Goal: Complete application form

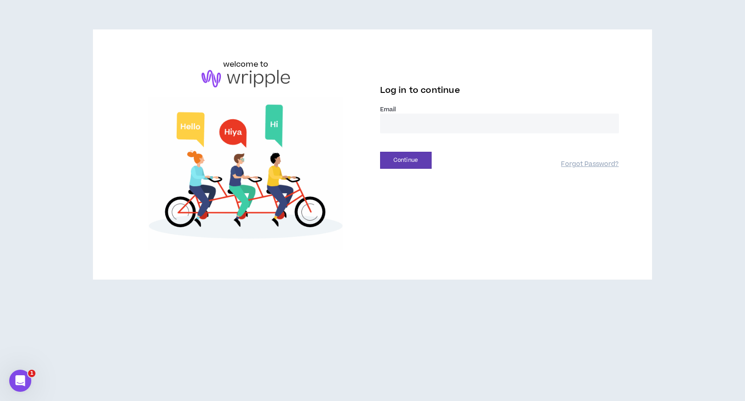
type input "**********"
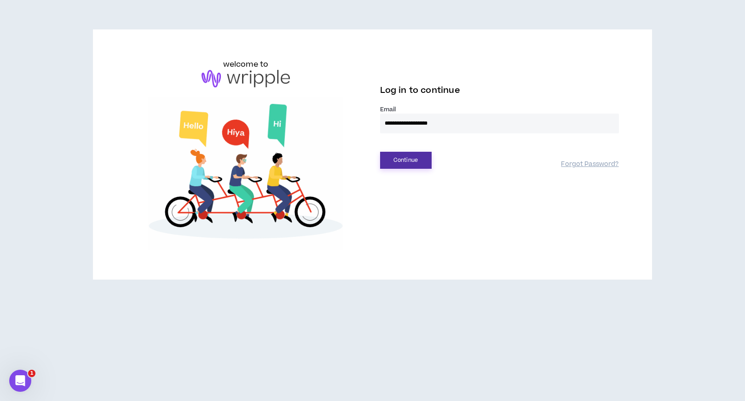
click at [406, 164] on button "Continue" at bounding box center [406, 160] width 52 height 17
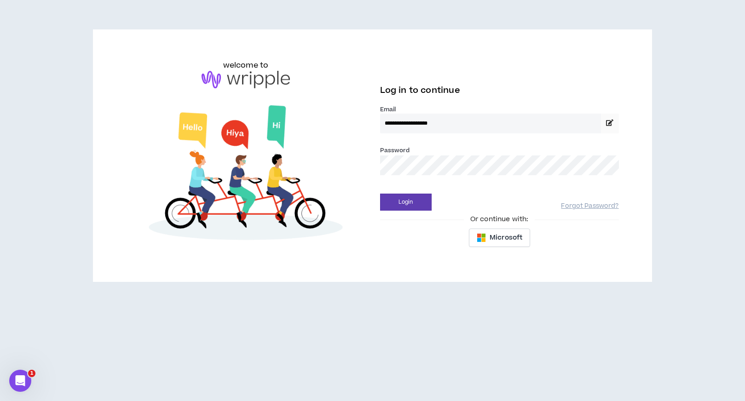
drag, startPoint x: 403, startPoint y: 178, endPoint x: 405, endPoint y: 184, distance: 6.4
click at [403, 179] on div "Password *" at bounding box center [499, 163] width 239 height 37
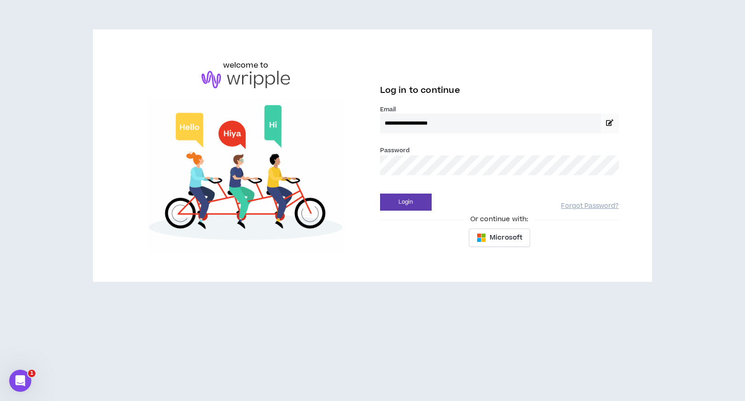
drag, startPoint x: 406, startPoint y: 201, endPoint x: 401, endPoint y: 213, distance: 13.4
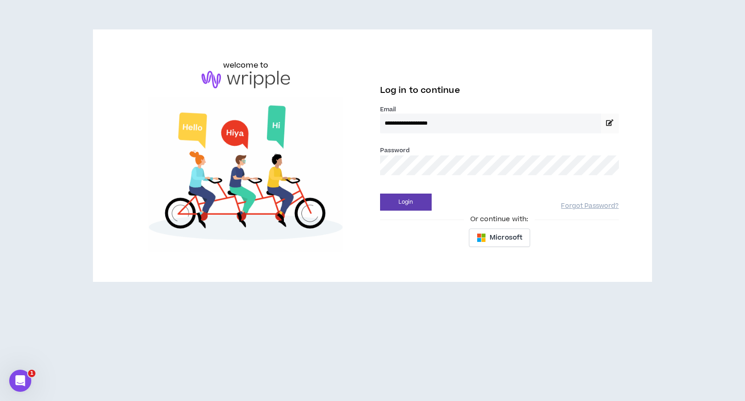
click at [406, 210] on button "Login" at bounding box center [406, 202] width 52 height 17
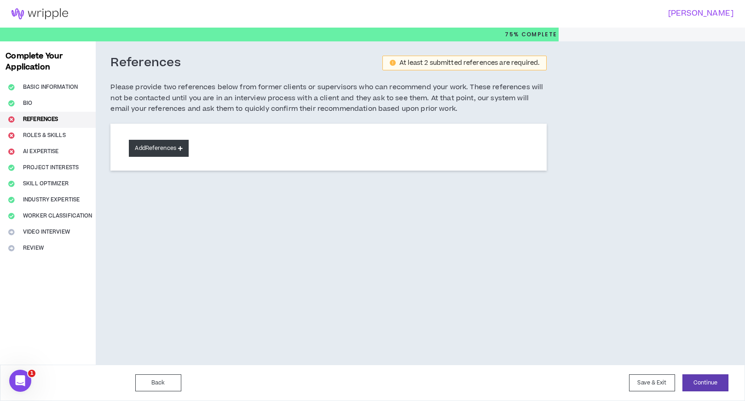
click at [157, 147] on button "Add References" at bounding box center [159, 148] width 60 height 17
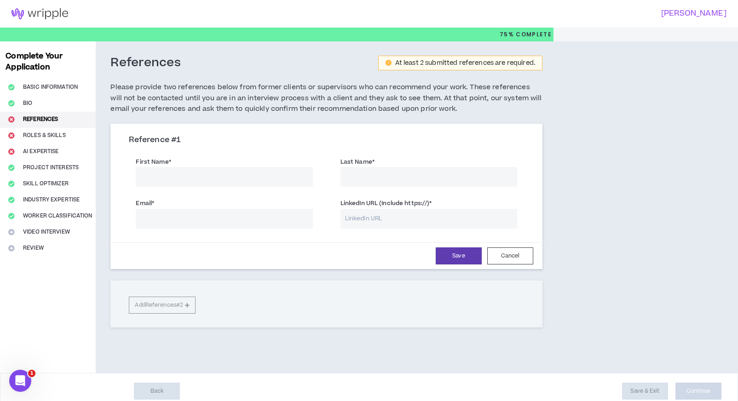
click at [183, 175] on input "First Name *" at bounding box center [224, 177] width 177 height 20
click at [258, 173] on input "[PERSON_NAME]" at bounding box center [224, 177] width 177 height 20
type input "[PERSON_NAME]"
click at [383, 173] on input "Last Name *" at bounding box center [429, 177] width 177 height 20
type input "N"
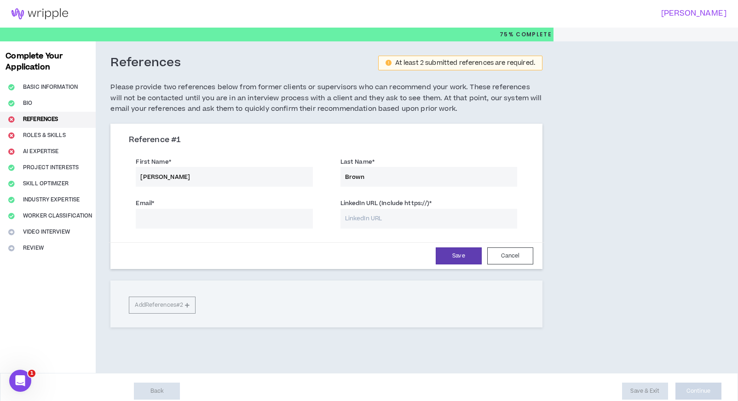
type input "Brown"
click at [292, 226] on input "Email *" at bounding box center [224, 219] width 177 height 20
type input "[EMAIL_ADDRESS][DOMAIN_NAME]"
click at [414, 221] on input "LinkedIn URL (Include https://) *" at bounding box center [429, 219] width 177 height 20
click at [356, 223] on input "LinkedIn URL (Include https://) *" at bounding box center [429, 219] width 177 height 20
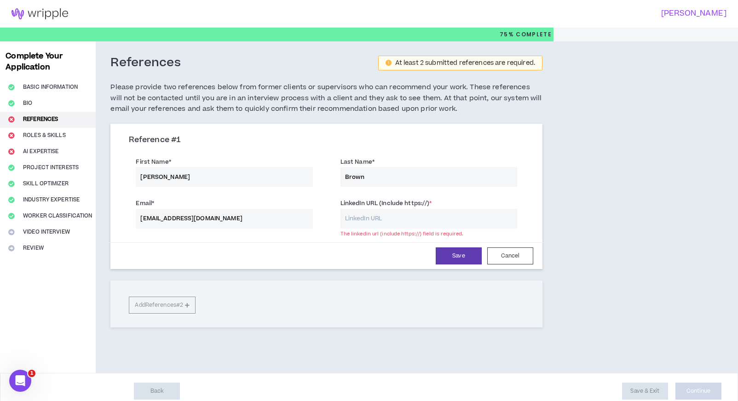
paste input "[URL][DOMAIN_NAME][PERSON_NAME]"
type input "[URL][DOMAIN_NAME][PERSON_NAME]"
click at [459, 256] on button "Save" at bounding box center [459, 256] width 46 height 17
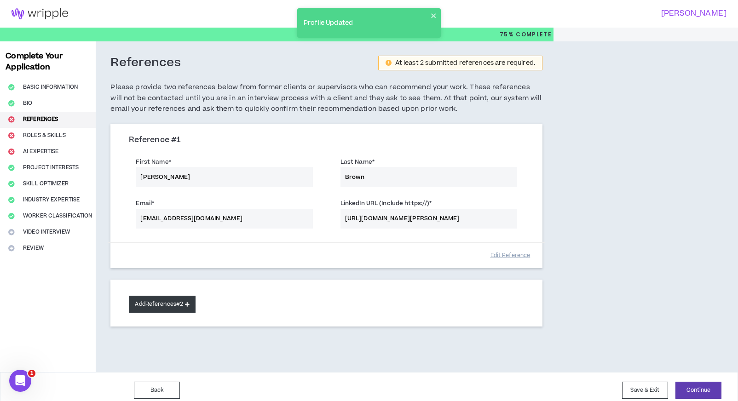
click at [191, 308] on button "Add References #2" at bounding box center [162, 304] width 67 height 17
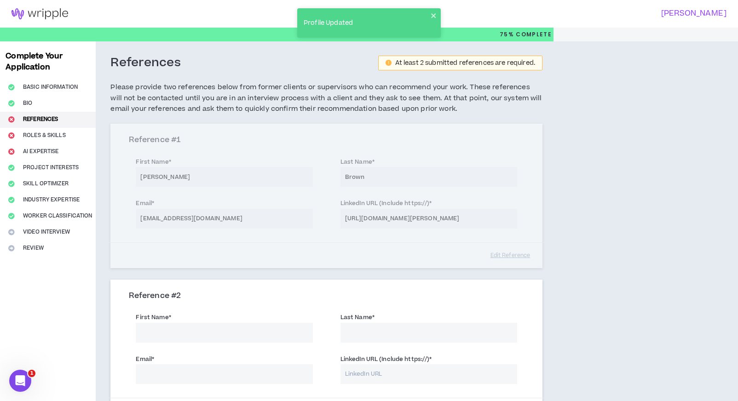
click at [200, 323] on input "First Name *" at bounding box center [224, 333] width 177 height 20
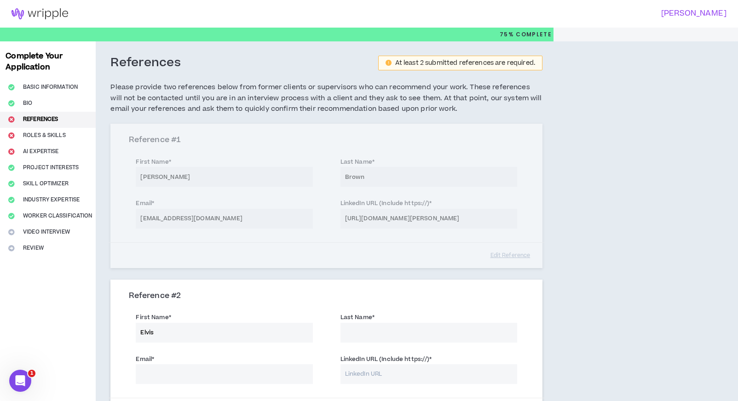
type input "Elvis"
type input "[PERSON_NAME]"
click at [187, 373] on input "Email *" at bounding box center [224, 375] width 177 height 20
type input "[EMAIL_ADDRESS][DOMAIN_NAME]"
click at [371, 378] on input "LinkedIn URL (Include https://) *" at bounding box center [429, 375] width 177 height 20
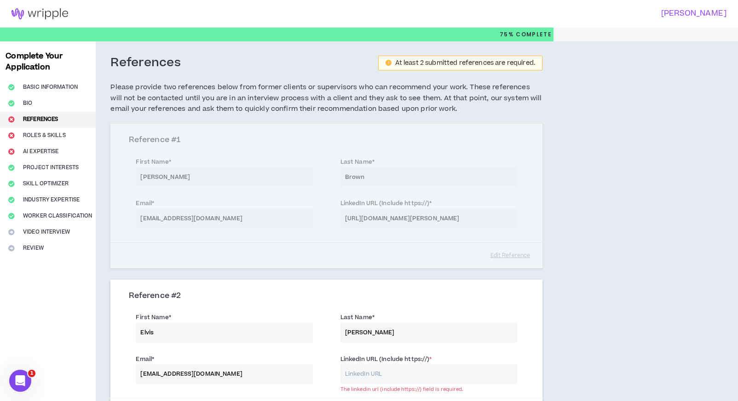
click at [369, 221] on div "Reference # 1 First Name * [PERSON_NAME] Last Name * Brown Email * [EMAIL_ADDRE…" at bounding box center [326, 196] width 432 height 144
click at [371, 374] on input "LinkedIn URL (Include https://) *" at bounding box center [429, 375] width 177 height 20
paste input "[URL][DOMAIN_NAME][PERSON_NAME]"
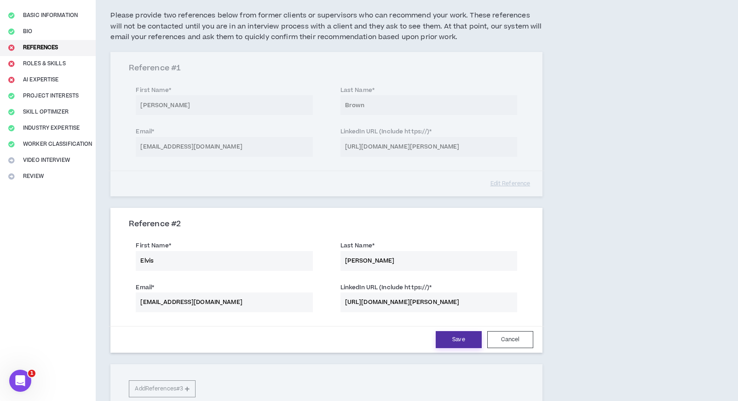
type input "[URL][DOMAIN_NAME][PERSON_NAME]"
click at [468, 337] on button "Save" at bounding box center [459, 339] width 46 height 17
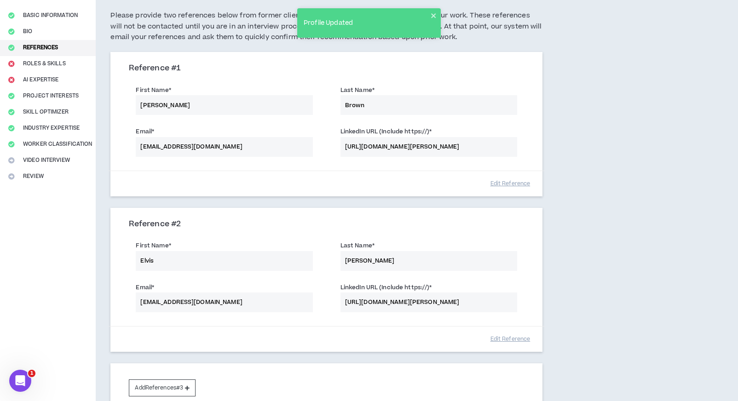
click at [57, 66] on div "Complete Your Application Basic Information Bio References Roles & Skills AI Ex…" at bounding box center [48, 213] width 96 height 487
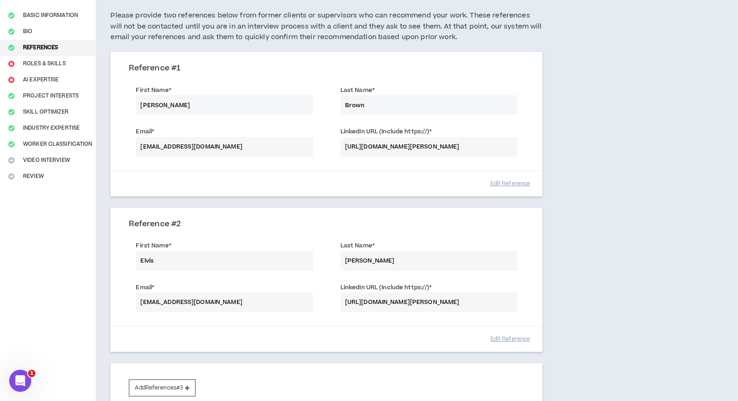
scroll to position [160, 0]
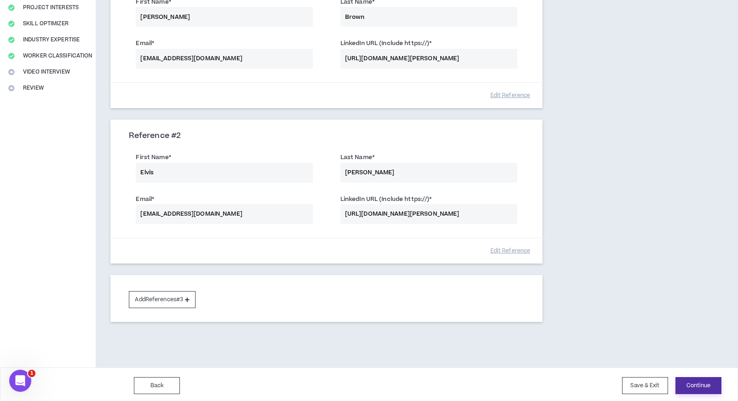
click at [691, 382] on button "Continue" at bounding box center [699, 385] width 46 height 17
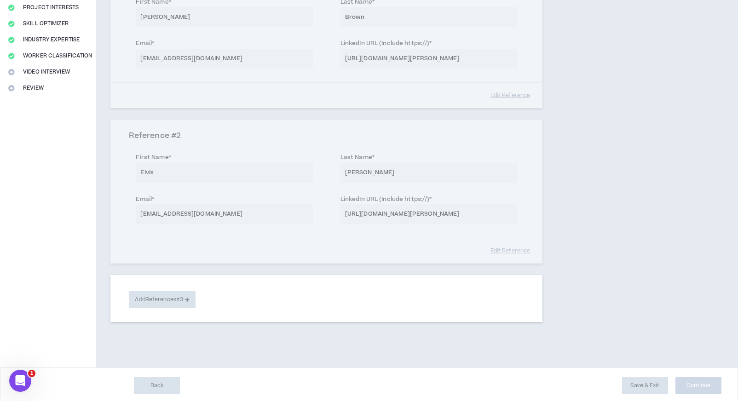
select select "**"
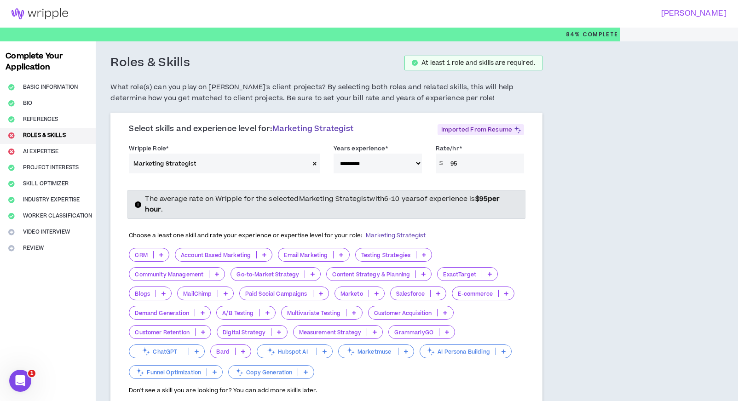
click at [162, 254] on icon at bounding box center [161, 255] width 4 height 5
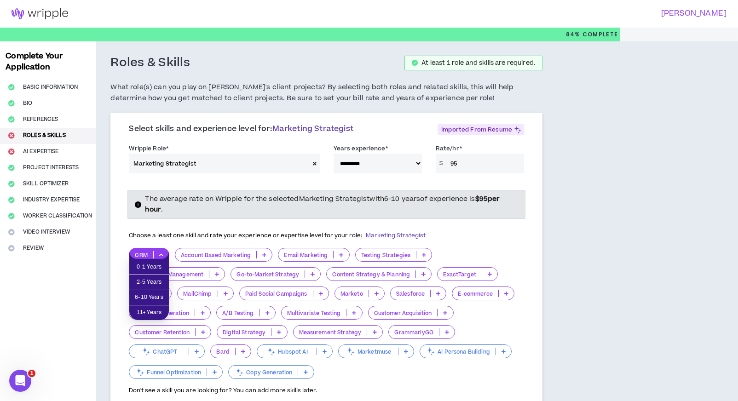
click at [162, 254] on icon at bounding box center [161, 255] width 4 height 5
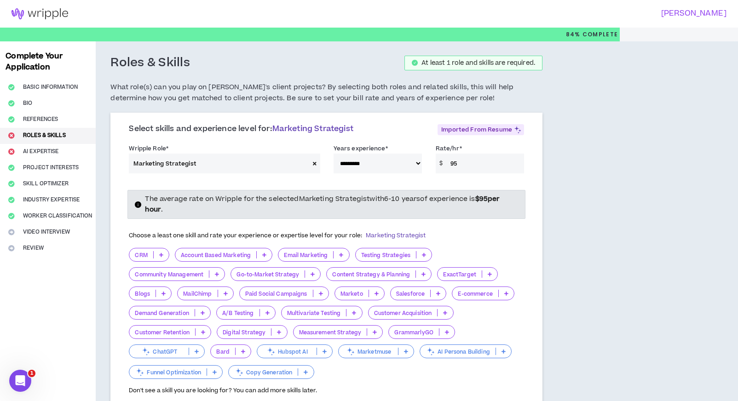
click at [266, 253] on icon at bounding box center [264, 255] width 4 height 5
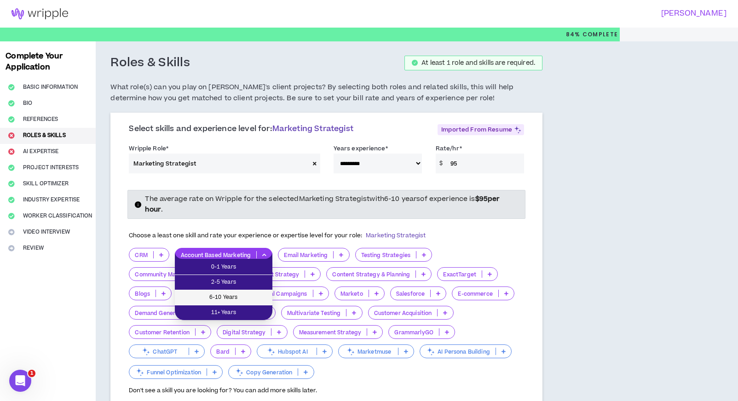
click at [257, 294] on span "6-10 Years" at bounding box center [223, 298] width 87 height 10
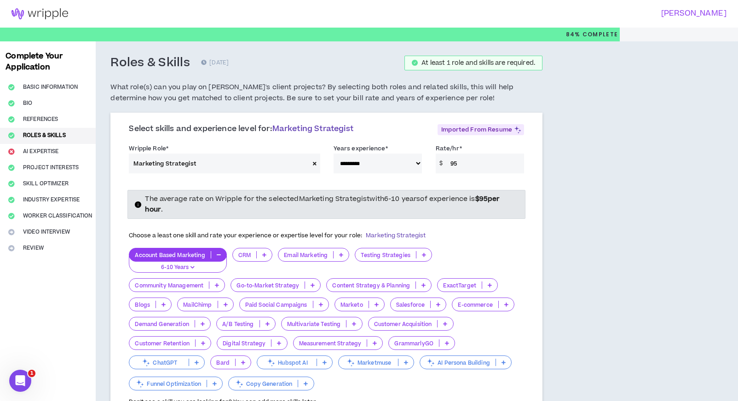
click at [341, 253] on icon at bounding box center [341, 255] width 4 height 5
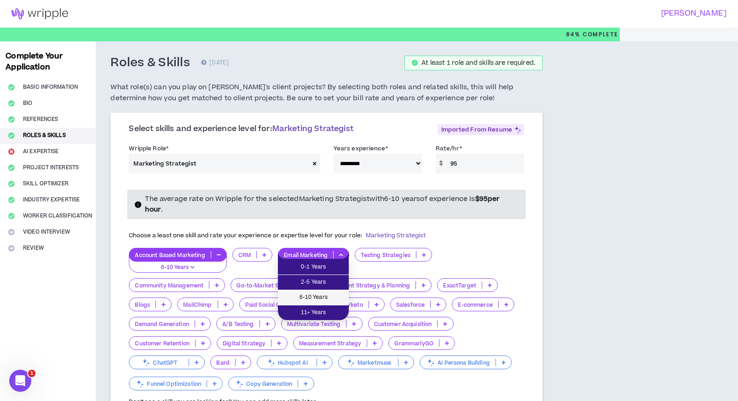
click at [320, 294] on span "6-10 Years" at bounding box center [314, 298] width 60 height 10
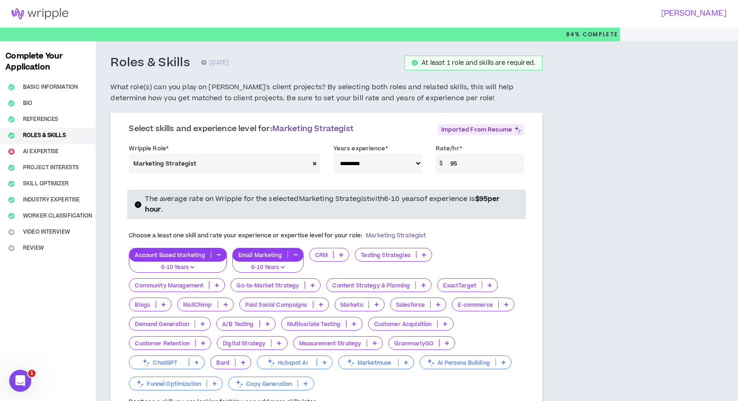
click at [430, 254] on p at bounding box center [424, 254] width 15 height 7
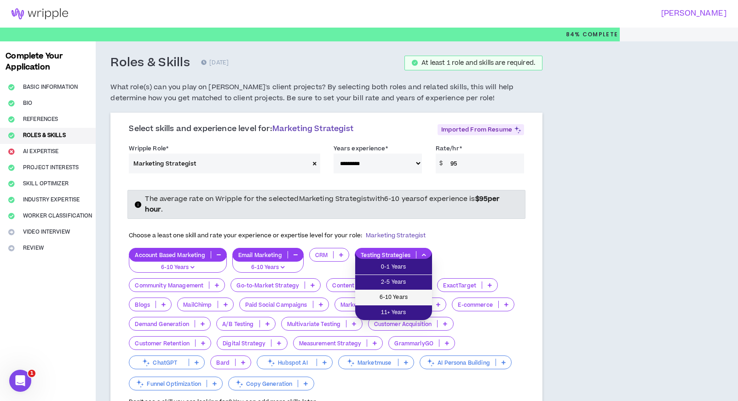
click at [414, 297] on span "6-10 Years" at bounding box center [394, 298] width 66 height 10
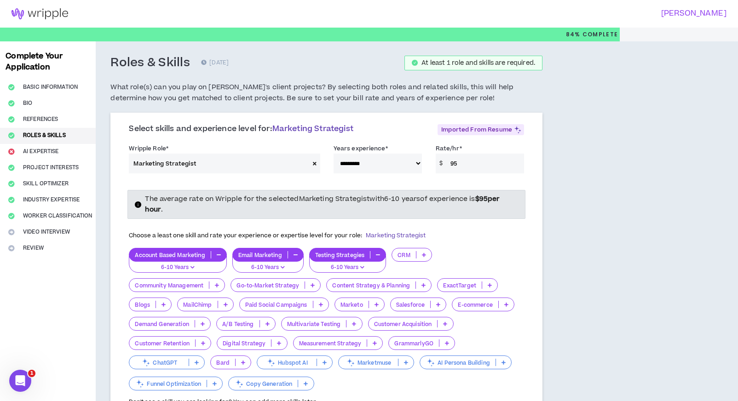
click at [221, 283] on p at bounding box center [216, 285] width 15 height 7
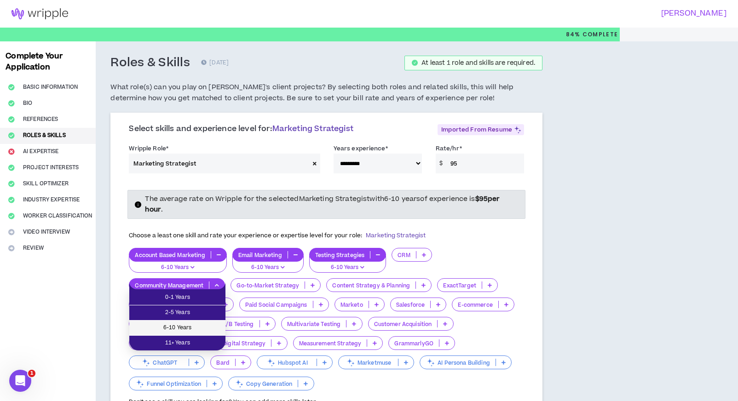
click at [210, 331] on span "6-10 Years" at bounding box center [177, 328] width 85 height 10
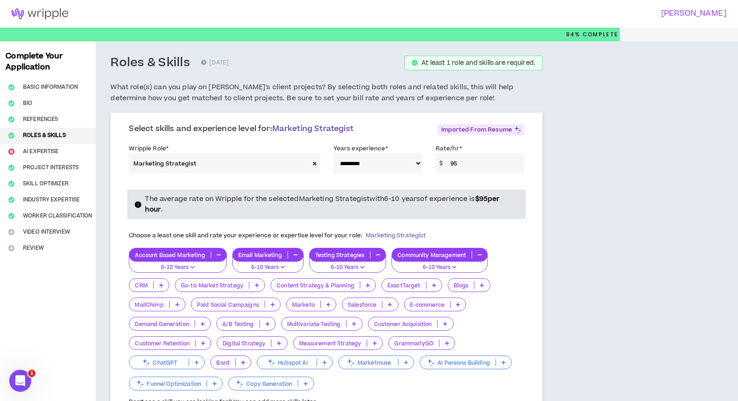
click at [258, 283] on icon at bounding box center [257, 285] width 4 height 5
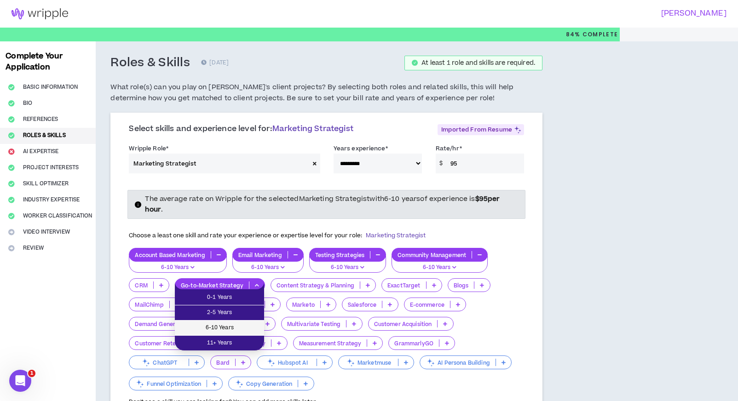
click at [242, 330] on span "6-10 Years" at bounding box center [219, 328] width 78 height 10
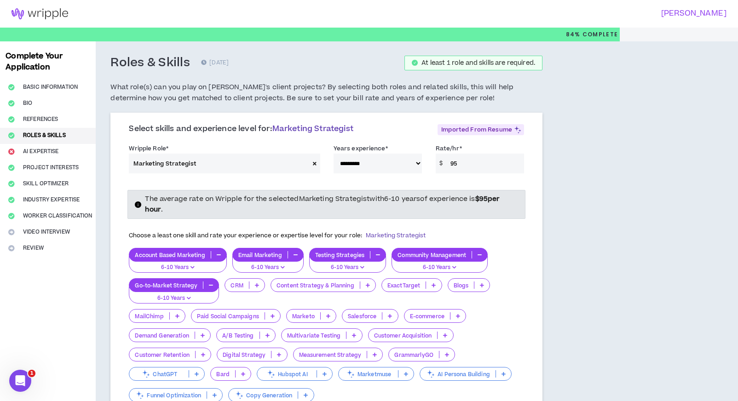
click at [383, 288] on div "ExactTarget" at bounding box center [412, 285] width 61 height 14
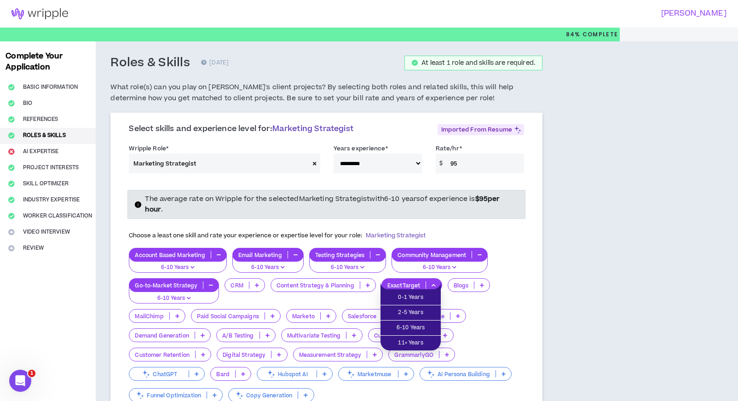
click at [367, 288] on div "Content Strategy & Planning" at bounding box center [323, 285] width 105 height 14
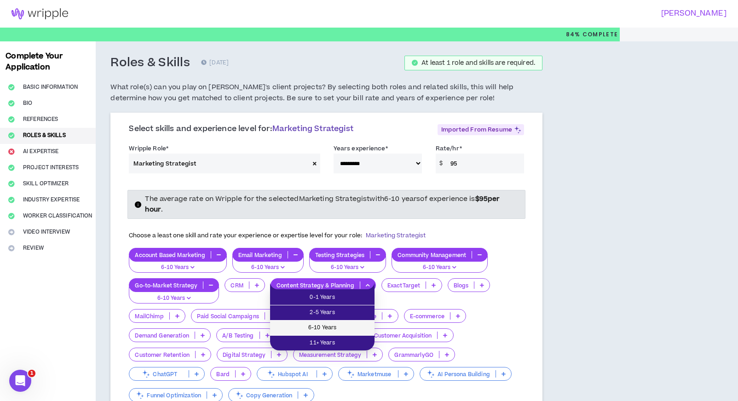
click at [344, 327] on span "6-10 Years" at bounding box center [322, 328] width 93 height 10
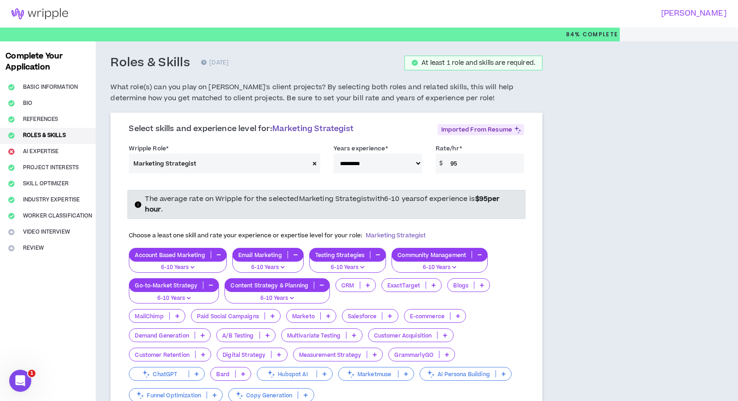
click at [147, 315] on p "MailChimp" at bounding box center [149, 316] width 40 height 7
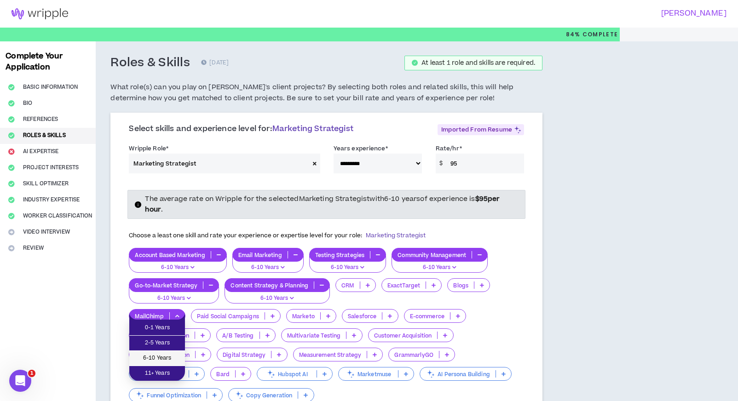
click at [163, 357] on span "6-10 Years" at bounding box center [157, 359] width 45 height 10
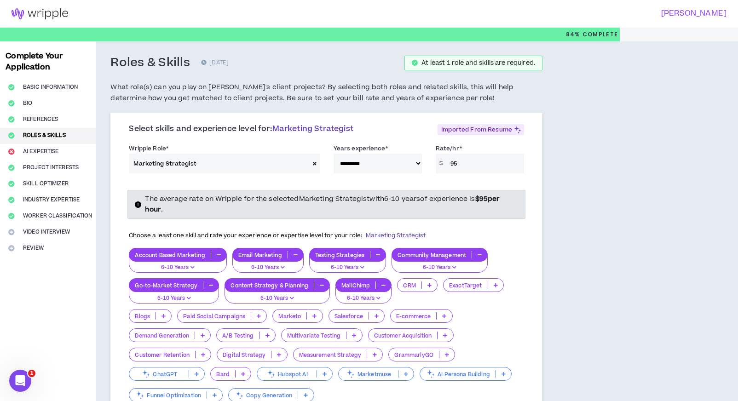
click at [233, 317] on p "Paid Social Campaigns" at bounding box center [214, 316] width 73 height 7
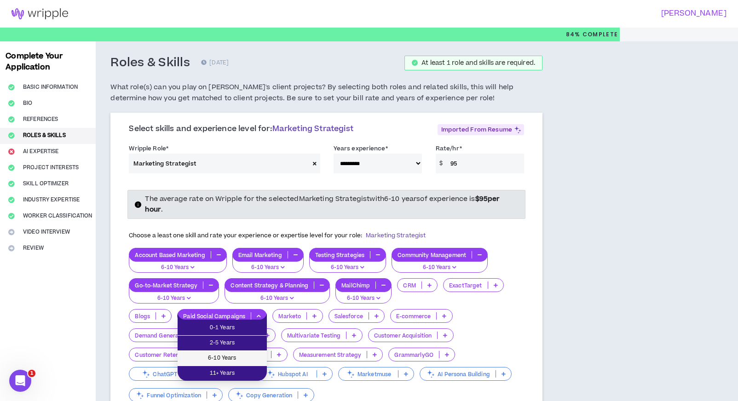
click at [229, 359] on span "6-10 Years" at bounding box center [222, 359] width 78 height 10
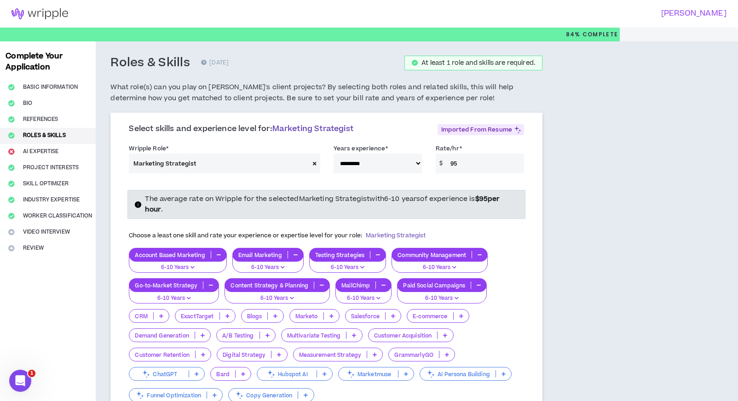
click at [380, 318] on p "Salesforce" at bounding box center [366, 316] width 40 height 7
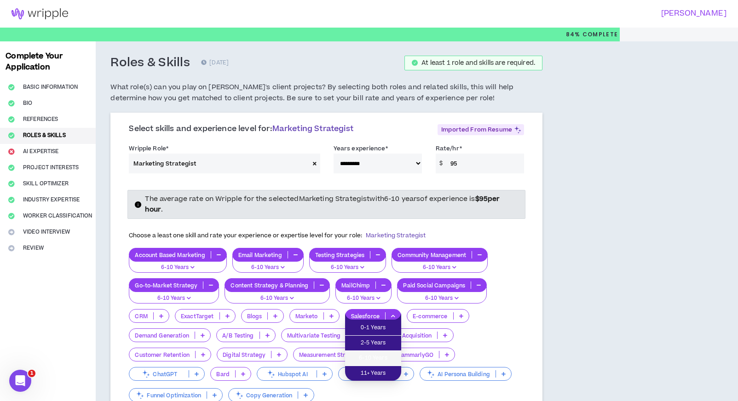
click at [365, 354] on span "6-10 Years" at bounding box center [373, 359] width 45 height 10
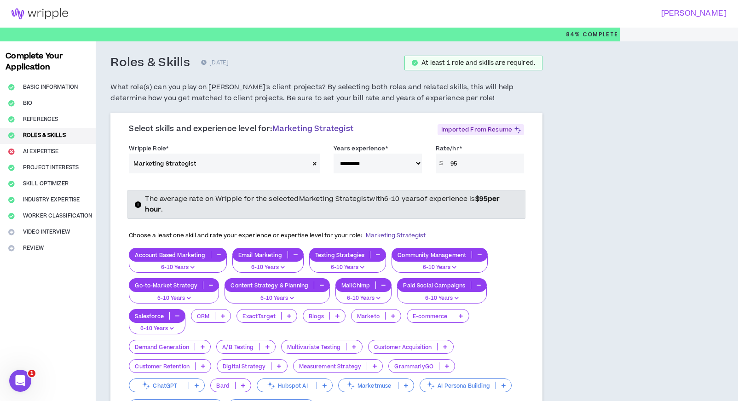
click at [412, 316] on p "E-commerce" at bounding box center [430, 316] width 46 height 7
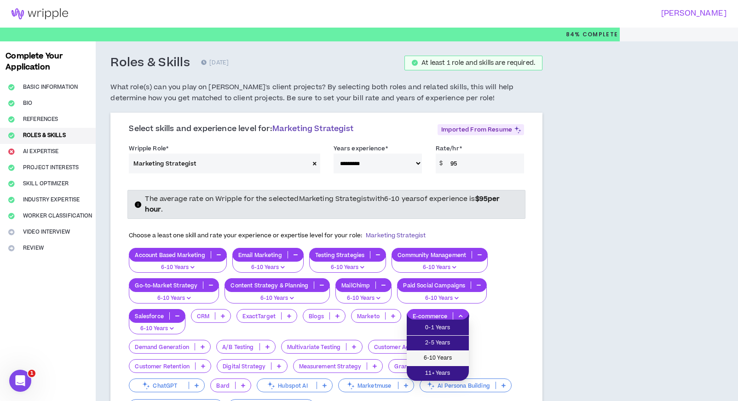
click at [410, 361] on li "6-10 Years" at bounding box center [438, 358] width 62 height 15
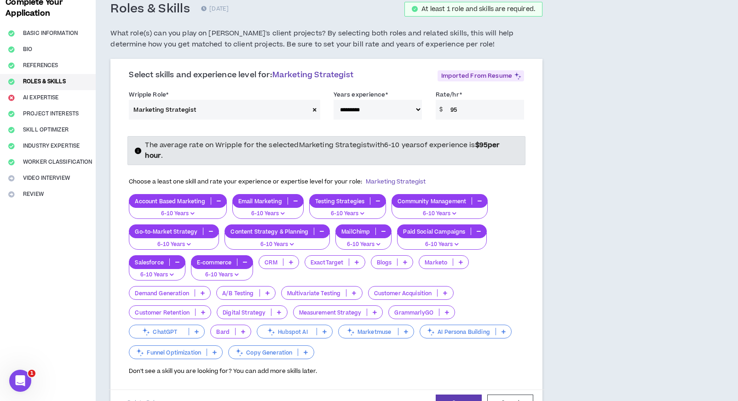
scroll to position [190, 0]
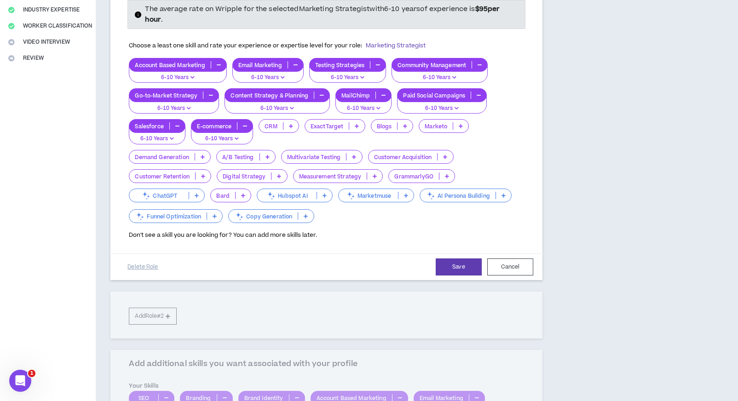
click at [243, 176] on p "Digital Strategy" at bounding box center [244, 176] width 54 height 7
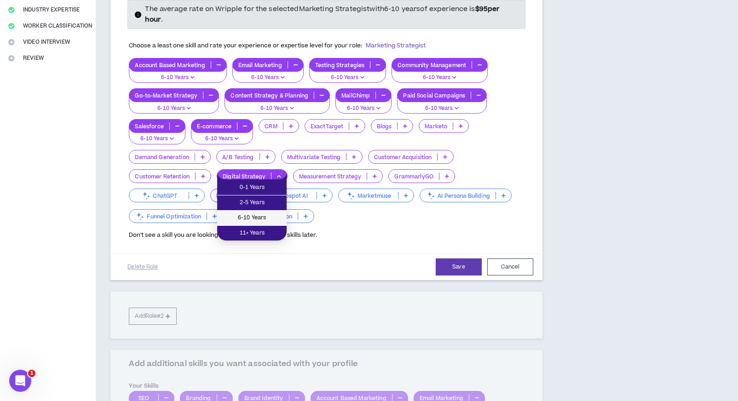
click at [259, 211] on li "6-10 Years" at bounding box center [252, 218] width 70 height 15
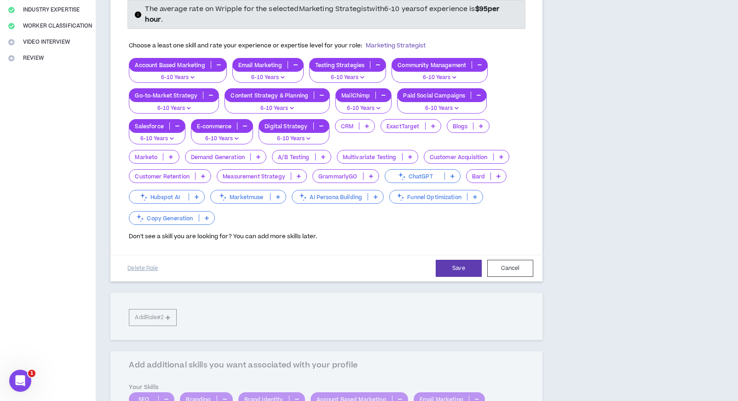
click at [441, 173] on p "ChatGPT" at bounding box center [414, 176] width 59 height 7
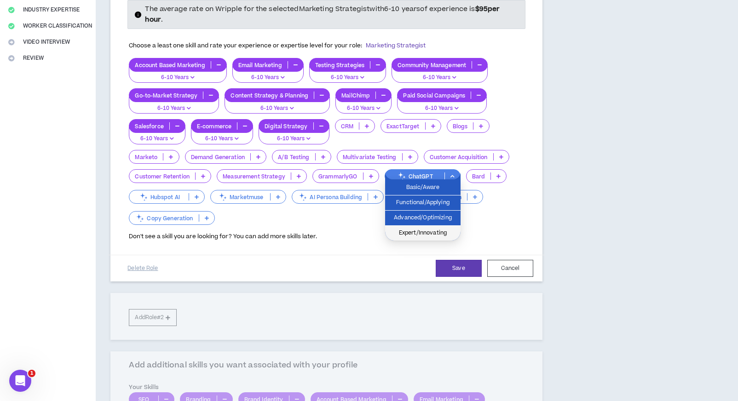
click at [445, 230] on span "Expert/Innovating" at bounding box center [423, 233] width 64 height 10
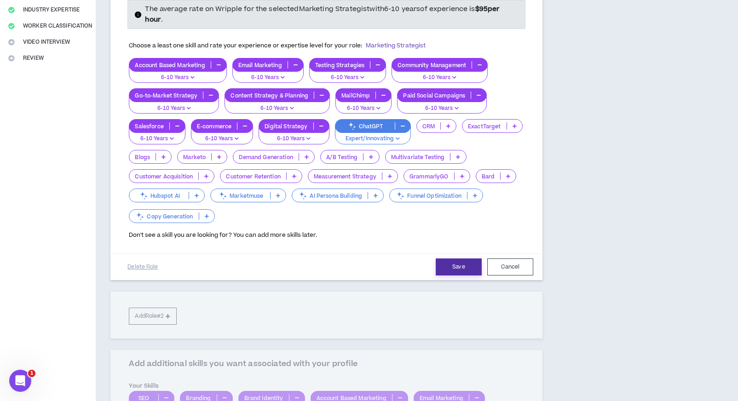
click at [449, 259] on button "Save" at bounding box center [459, 267] width 46 height 17
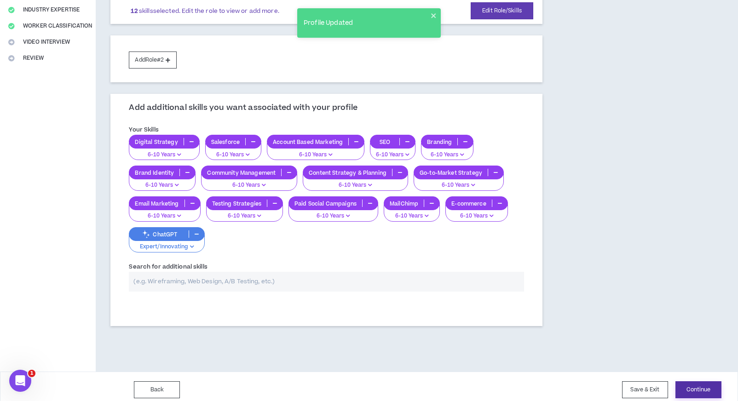
click at [697, 387] on button "Continue" at bounding box center [699, 390] width 46 height 17
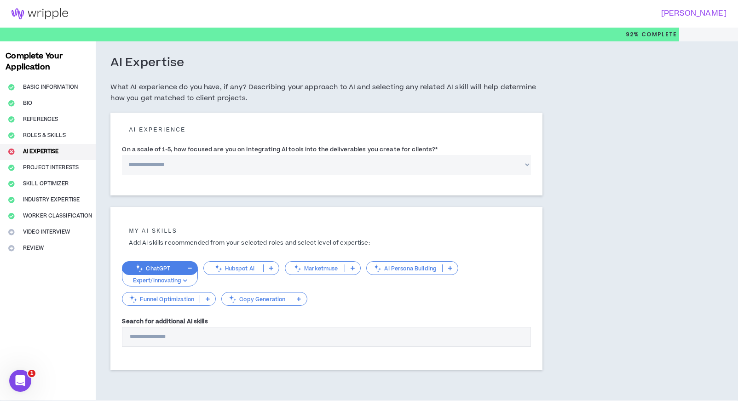
select select "*"
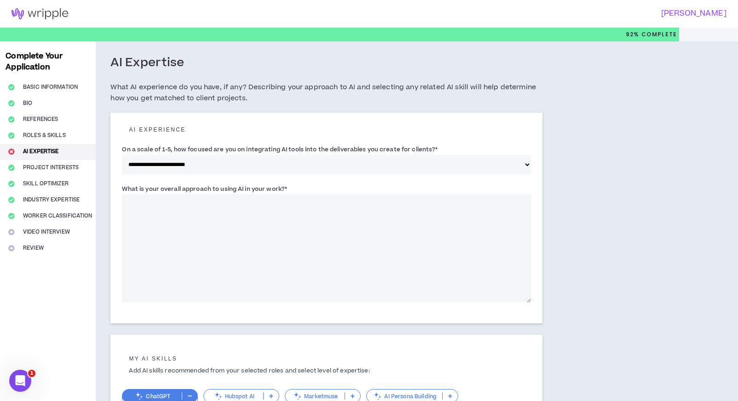
click at [213, 207] on textarea "What is your overall approach to using AI in your work? *" at bounding box center [326, 248] width 409 height 109
paste textarea "**********"
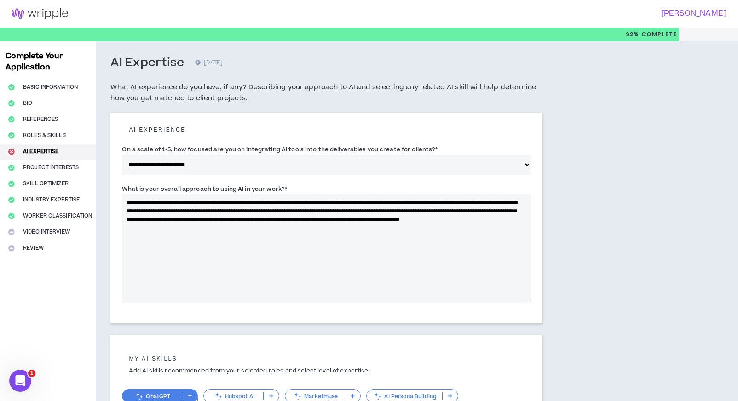
click at [268, 211] on textarea "**********" at bounding box center [326, 248] width 409 height 109
click at [336, 228] on textarea "**********" at bounding box center [326, 248] width 409 height 109
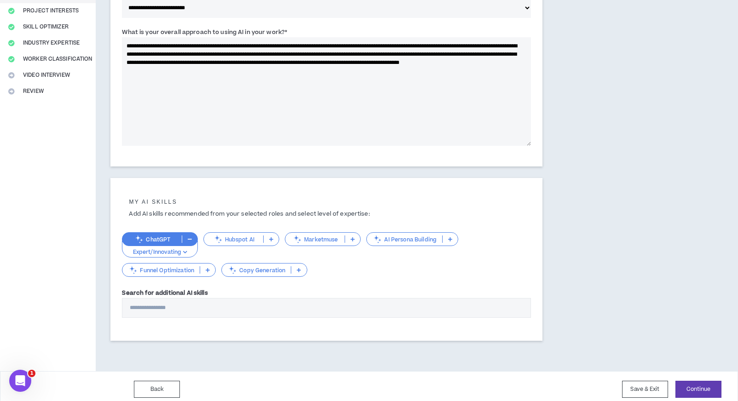
scroll to position [161, 0]
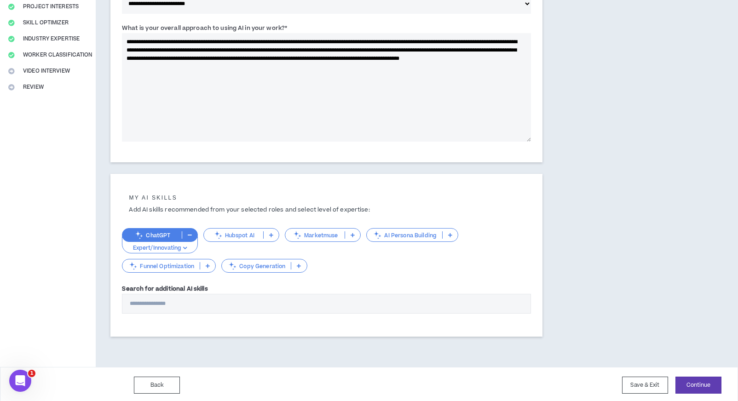
type textarea "**********"
click at [335, 304] on input "Search for additional AI skills" at bounding box center [326, 304] width 409 height 20
click at [721, 380] on button "Continue" at bounding box center [699, 385] width 46 height 17
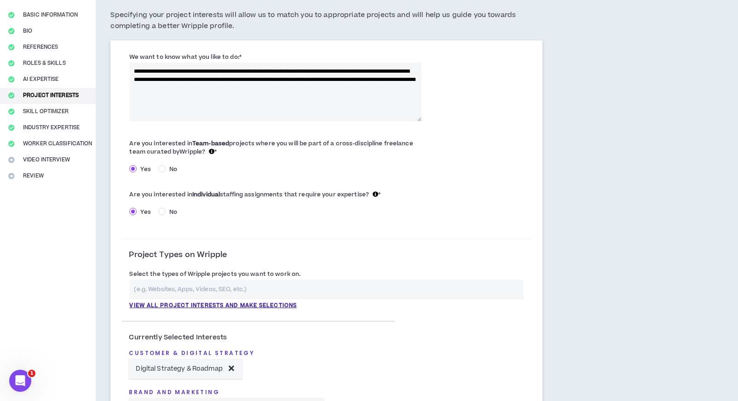
scroll to position [138, 0]
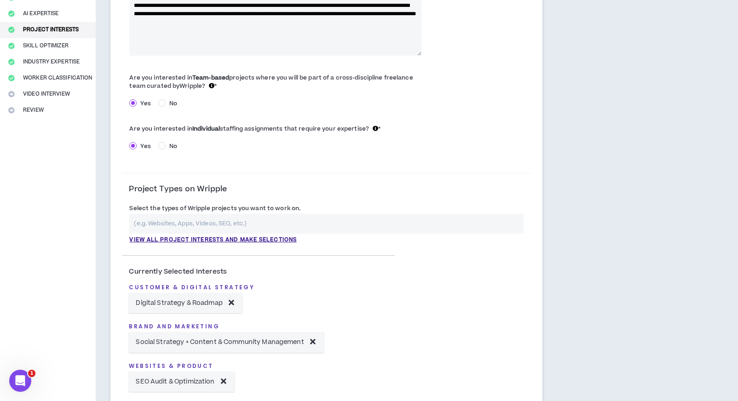
click at [178, 220] on input "text" at bounding box center [326, 224] width 394 height 20
click at [215, 239] on p "View all project interests and make selections" at bounding box center [213, 240] width 168 height 8
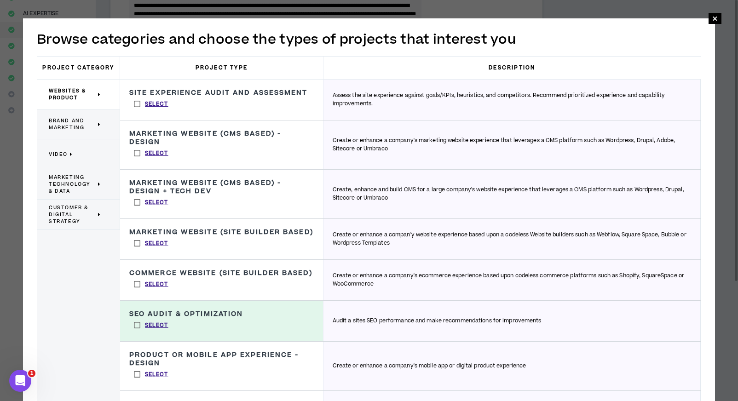
click at [136, 160] on label "Select" at bounding box center [151, 153] width 44 height 14
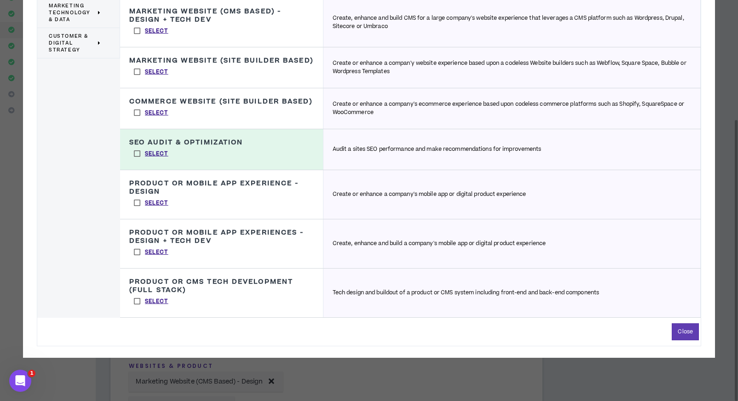
click at [138, 259] on label "Select" at bounding box center [151, 252] width 44 height 14
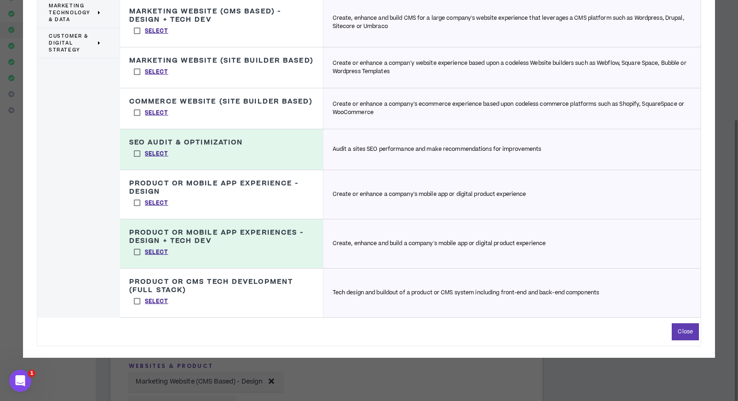
drag, startPoint x: 135, startPoint y: 228, endPoint x: 138, endPoint y: 252, distance: 24.6
click at [135, 210] on label "Select" at bounding box center [151, 203] width 44 height 14
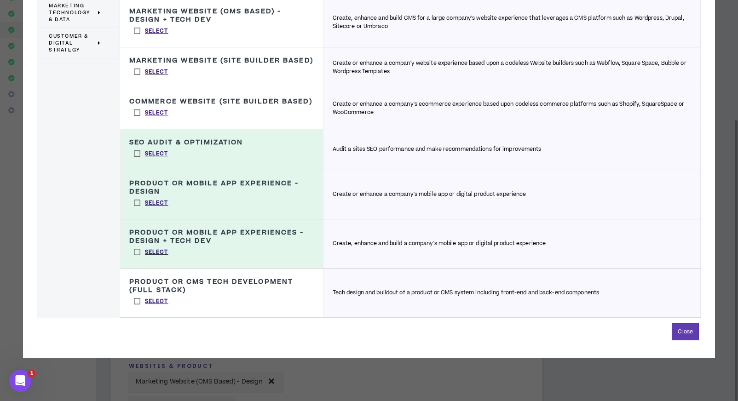
click at [135, 210] on label "Select" at bounding box center [151, 203] width 44 height 14
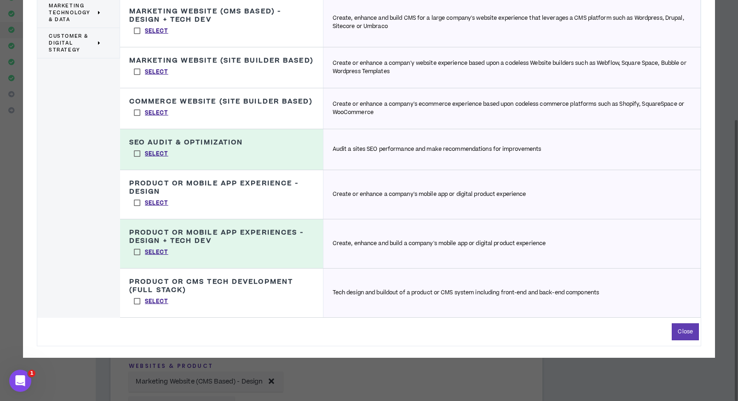
click at [139, 259] on label "Select" at bounding box center [151, 252] width 44 height 14
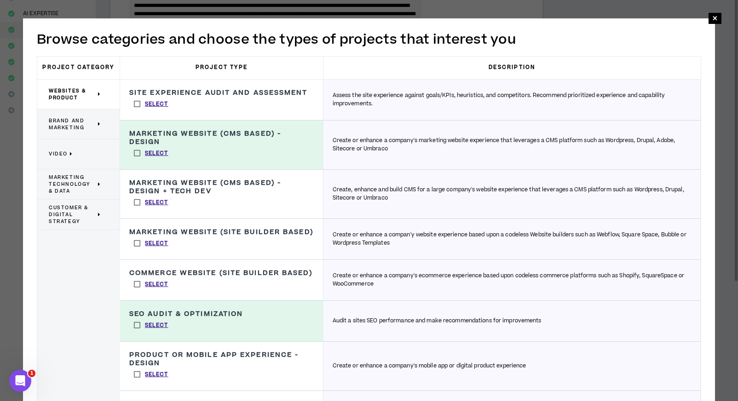
click at [104, 119] on div "Brand and Marketing" at bounding box center [78, 125] width 83 height 30
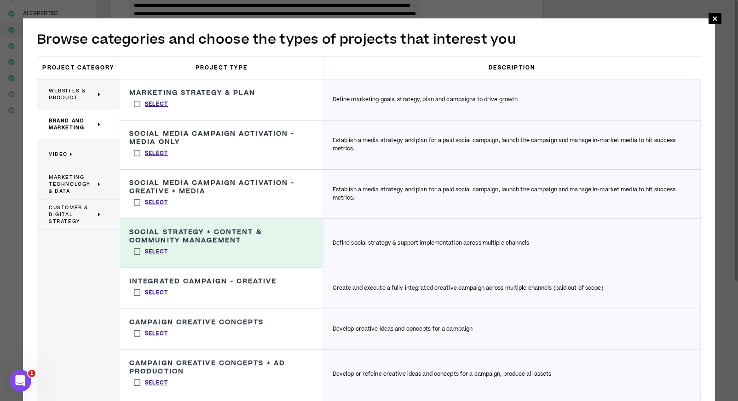
click at [136, 104] on label "Select" at bounding box center [151, 104] width 44 height 14
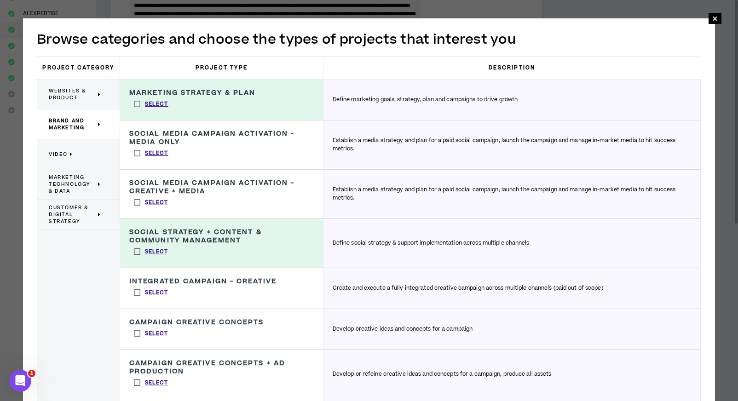
click at [140, 158] on label "Select" at bounding box center [151, 153] width 44 height 14
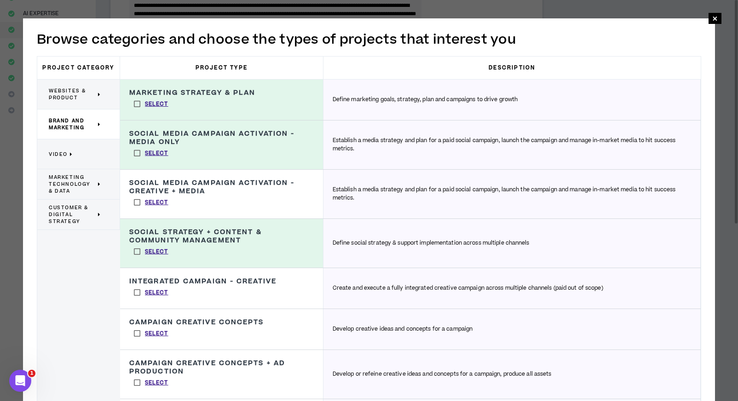
click at [136, 203] on label "Select" at bounding box center [151, 203] width 44 height 14
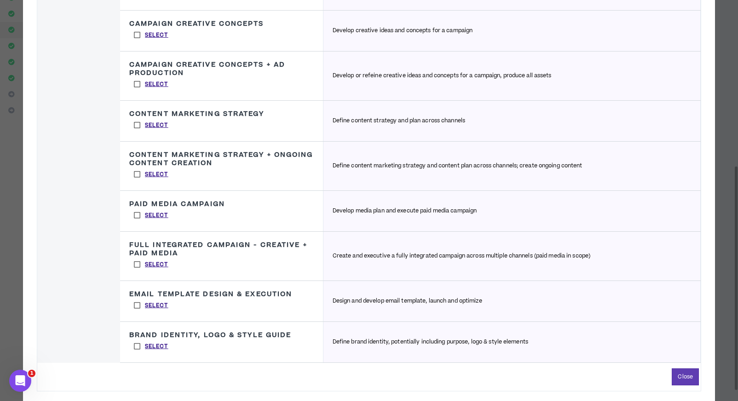
click at [136, 130] on label "Select" at bounding box center [151, 125] width 44 height 14
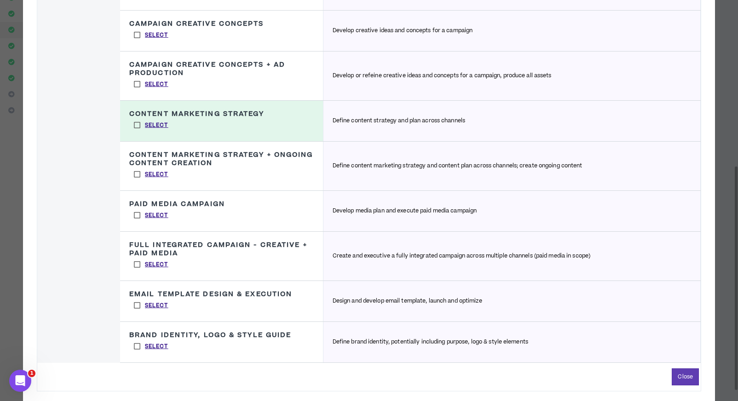
click at [136, 213] on label "Select" at bounding box center [151, 216] width 44 height 14
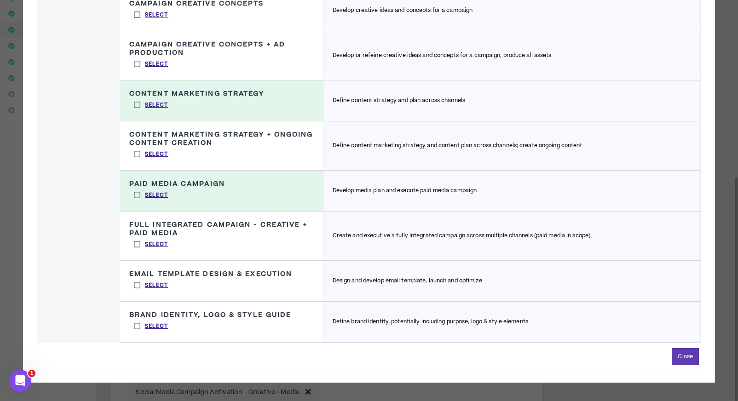
click at [139, 327] on label "Select" at bounding box center [151, 326] width 44 height 14
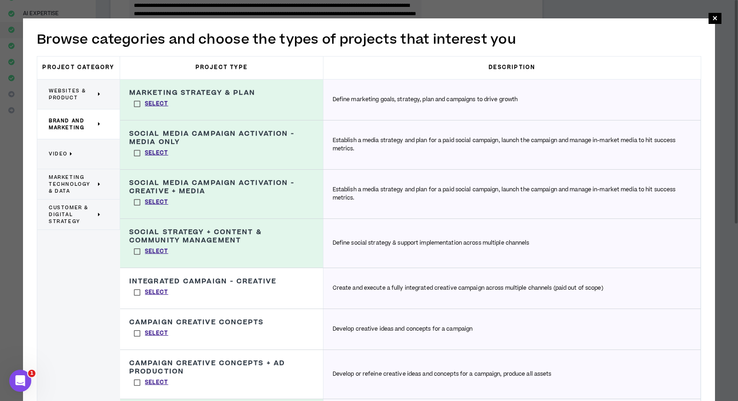
click at [89, 150] on p "Video" at bounding box center [75, 154] width 52 height 20
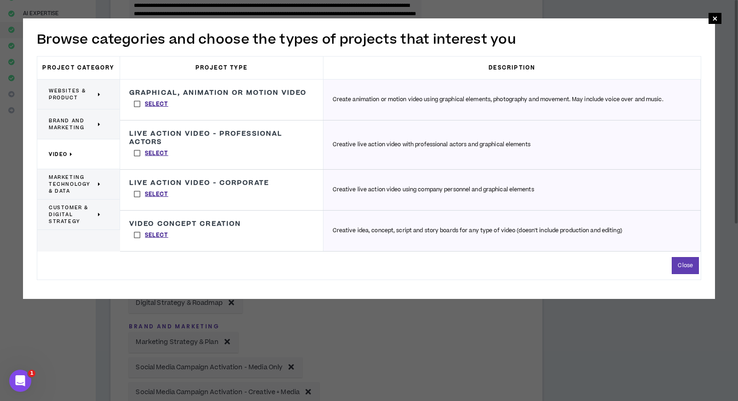
click at [135, 201] on label "Select" at bounding box center [151, 194] width 44 height 14
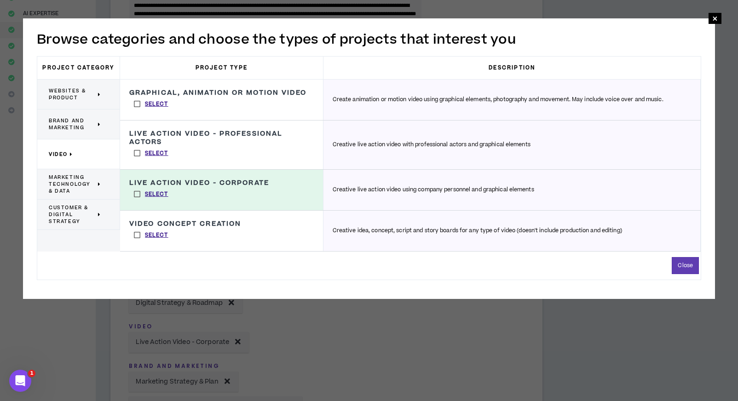
click at [110, 189] on div "Marketing Technology & Data" at bounding box center [78, 184] width 83 height 30
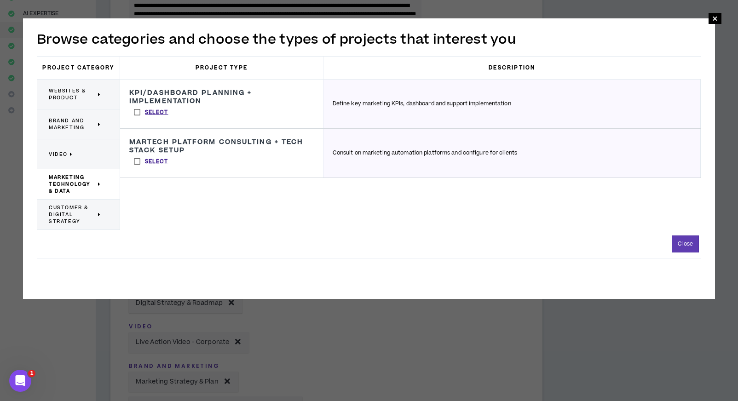
click at [104, 204] on div "Customer & Digital Strategy" at bounding box center [78, 215] width 83 height 30
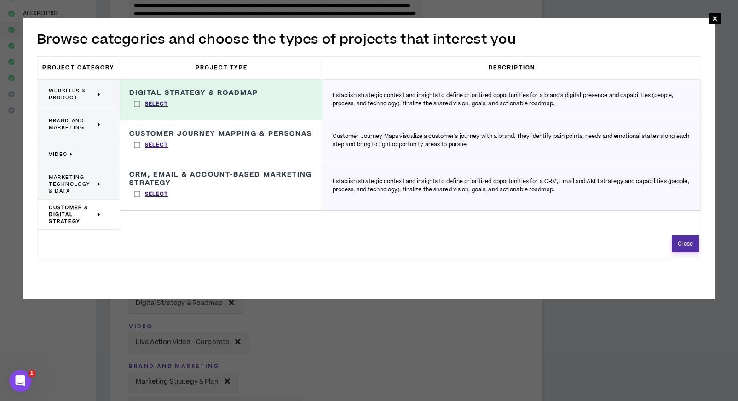
click at [694, 249] on button "Close" at bounding box center [685, 244] width 27 height 17
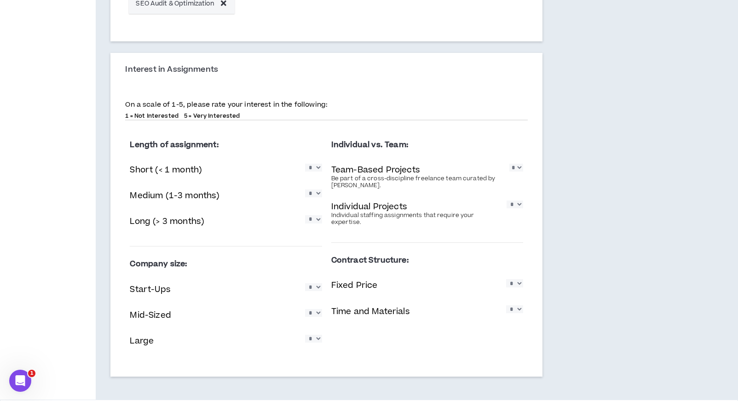
scroll to position [761, 0]
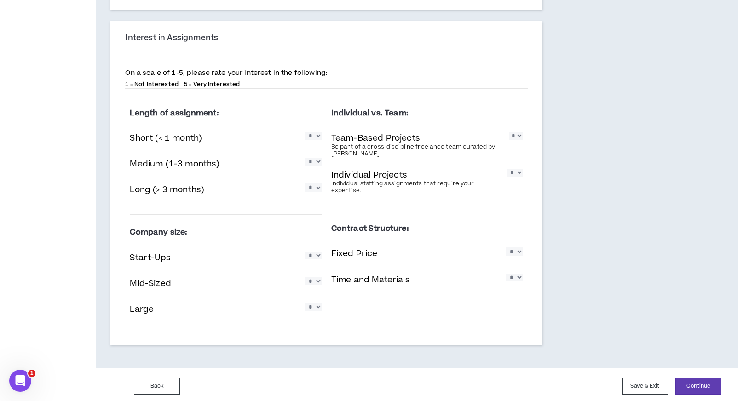
select select "*"
click at [313, 262] on div "Start-Ups * * * * *" at bounding box center [226, 258] width 192 height 19
select select "*"
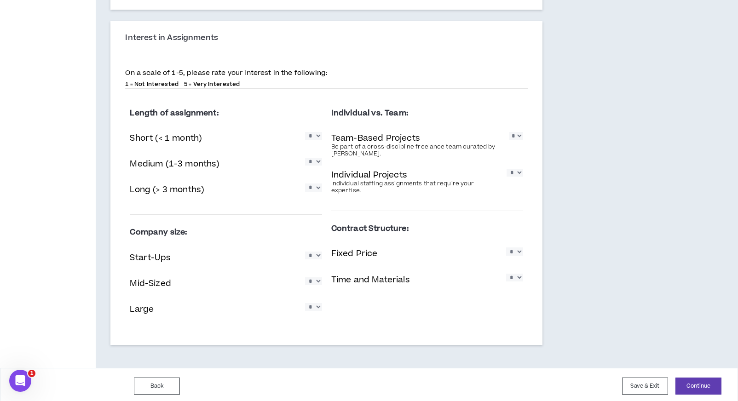
select select "*"
click at [514, 283] on div "Time and Materials * * * * *" at bounding box center [427, 281] width 192 height 19
select select "*"
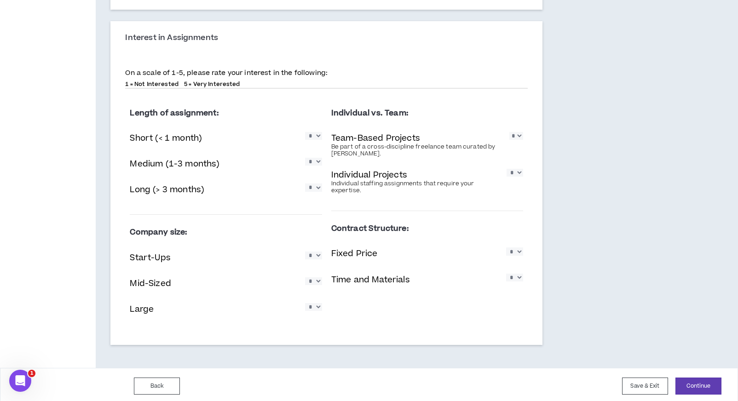
click at [514, 148] on div "Team-Based Projects Be part of a cross-discipline freelance team curated by [PE…" at bounding box center [427, 145] width 192 height 30
select select "*"
click at [704, 378] on button "Continue" at bounding box center [699, 386] width 46 height 17
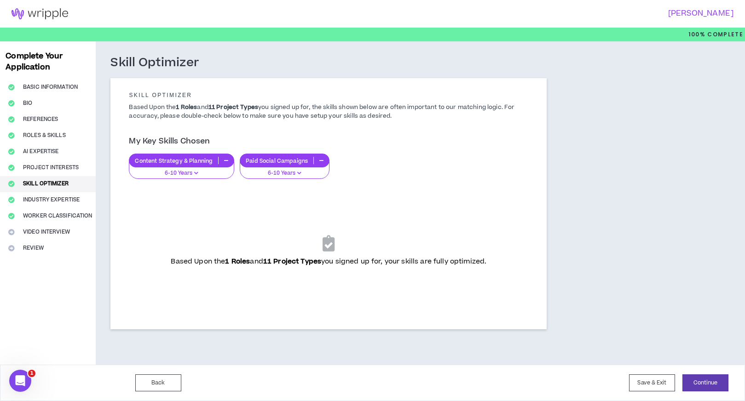
click at [334, 242] on icon at bounding box center [329, 243] width 12 height 16
click at [704, 379] on button "Continue" at bounding box center [706, 383] width 46 height 17
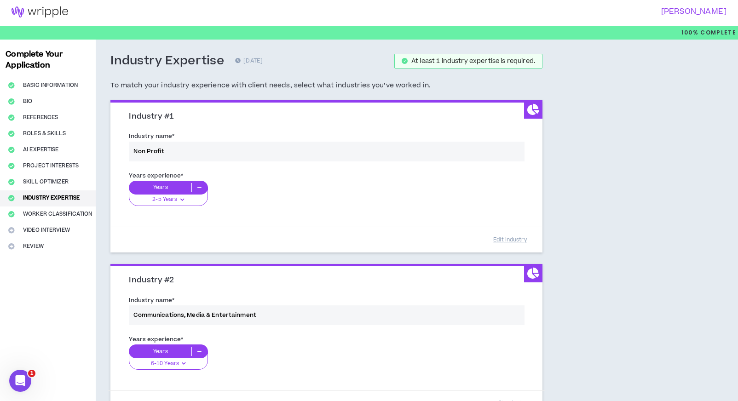
scroll to position [156, 0]
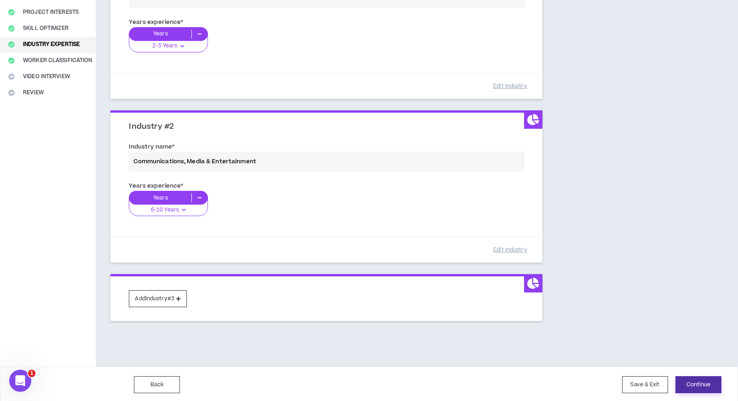
click at [702, 378] on button "Continue" at bounding box center [699, 385] width 46 height 17
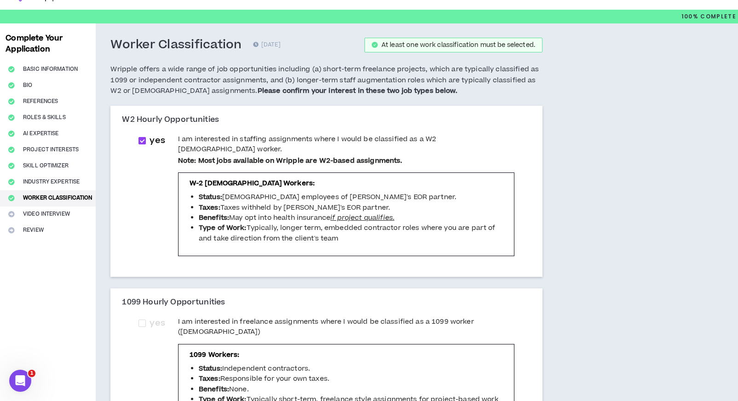
scroll to position [20, 0]
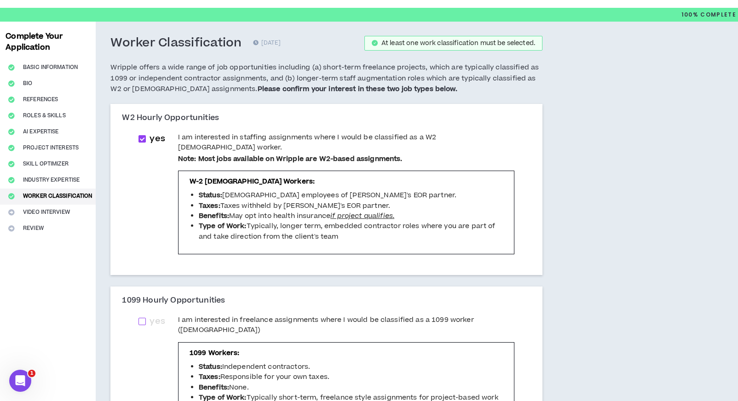
click at [144, 318] on span at bounding box center [142, 321] width 7 height 7
checkbox input "****"
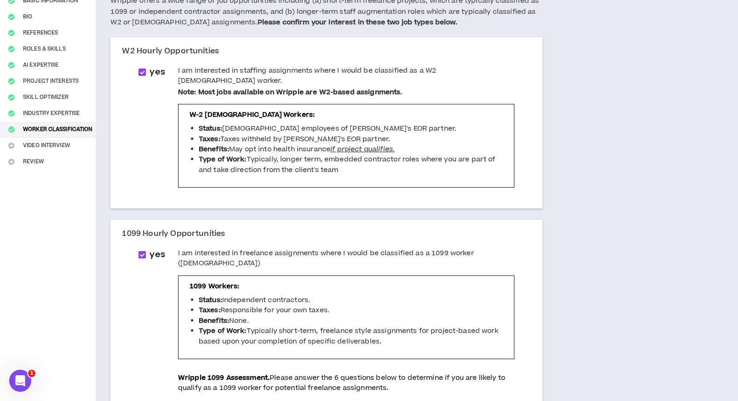
scroll to position [250, 0]
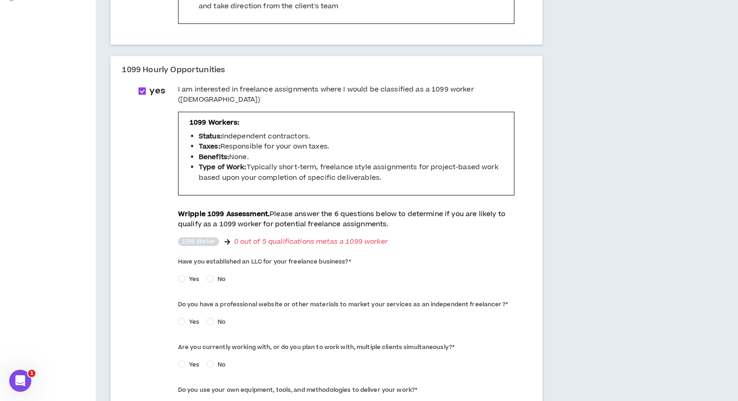
click at [189, 275] on span "Yes" at bounding box center [194, 279] width 17 height 8
click at [194, 318] on span "Yes" at bounding box center [194, 322] width 17 height 8
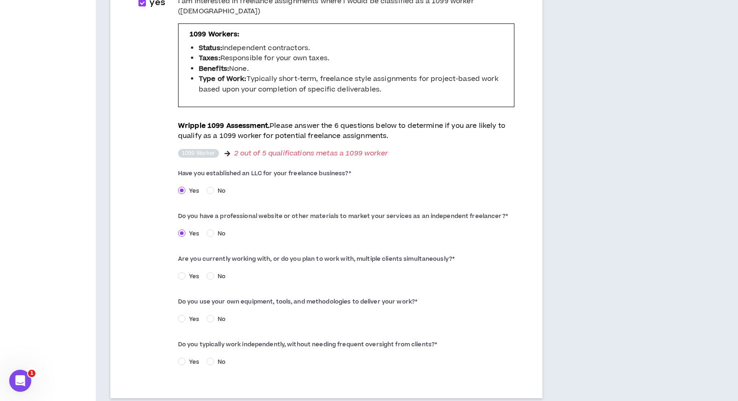
scroll to position [377, 0]
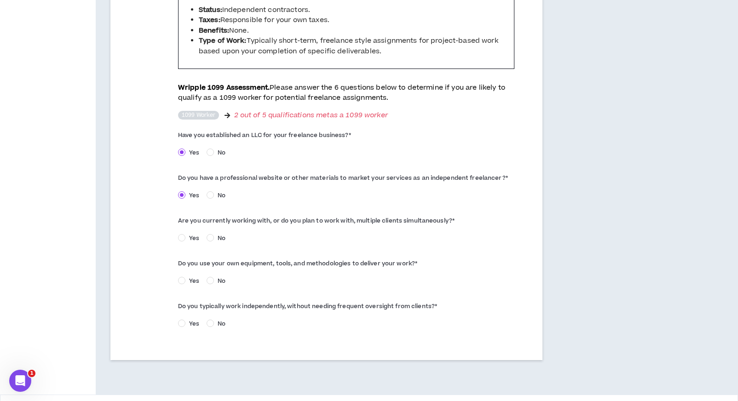
click at [194, 234] on span "Yes" at bounding box center [194, 238] width 17 height 8
click at [198, 277] on span "Yes" at bounding box center [194, 281] width 17 height 8
click at [194, 320] on span "Yes" at bounding box center [194, 324] width 17 height 8
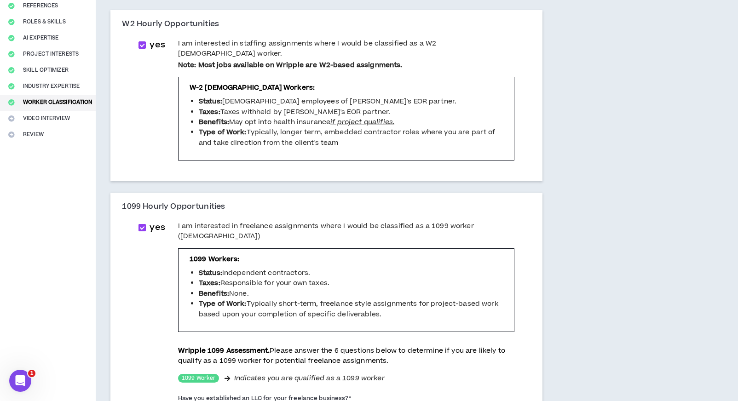
scroll to position [393, 0]
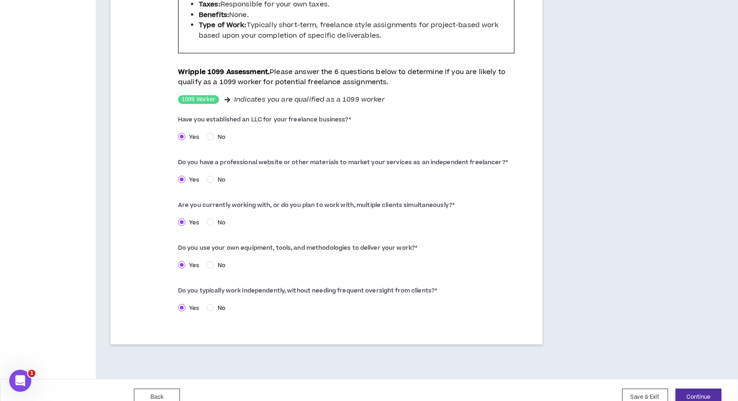
click at [693, 389] on button "Continue" at bounding box center [699, 397] width 46 height 17
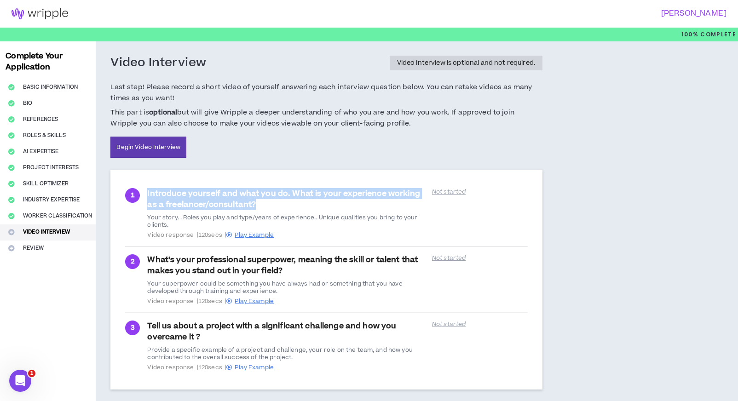
drag, startPoint x: 148, startPoint y: 190, endPoint x: 296, endPoint y: 205, distance: 149.0
click at [296, 205] on div "Introduce yourself and what you do. What is your experience working as a freela…" at bounding box center [286, 213] width 279 height 51
copy strong "Introduce yourself and what you do. What is your experience working as a freela…"
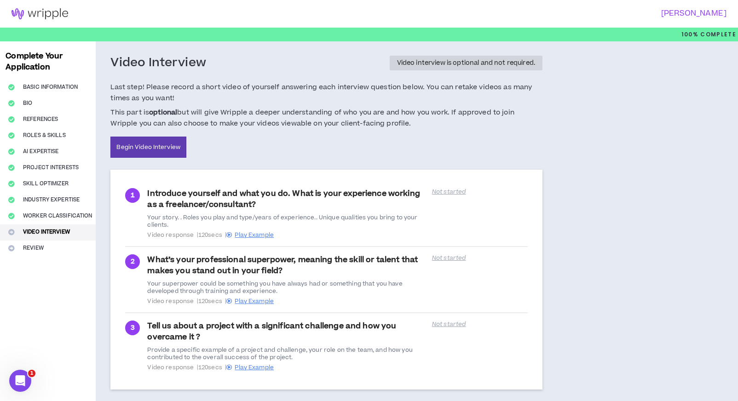
click at [154, 258] on div "What’s your professional superpower, meaning the skill or talent that makes you…" at bounding box center [286, 280] width 279 height 51
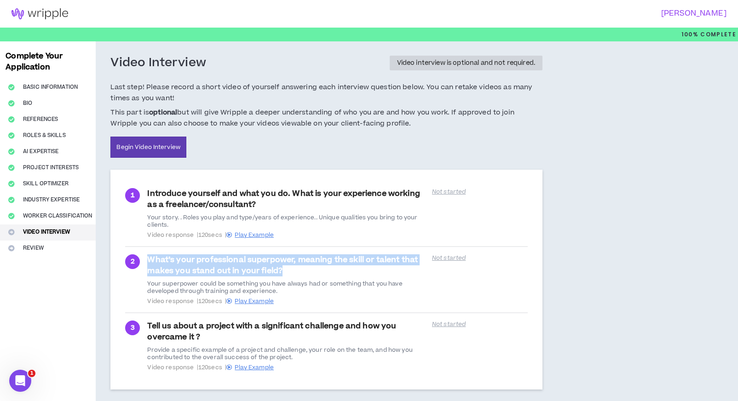
drag, startPoint x: 163, startPoint y: 259, endPoint x: 335, endPoint y: 266, distance: 171.4
click at [335, 266] on div "What’s your professional superpower, meaning the skill or talent that makes you…" at bounding box center [286, 280] width 279 height 51
copy strong "What’s your professional superpower, meaning the skill or talent that makes you…"
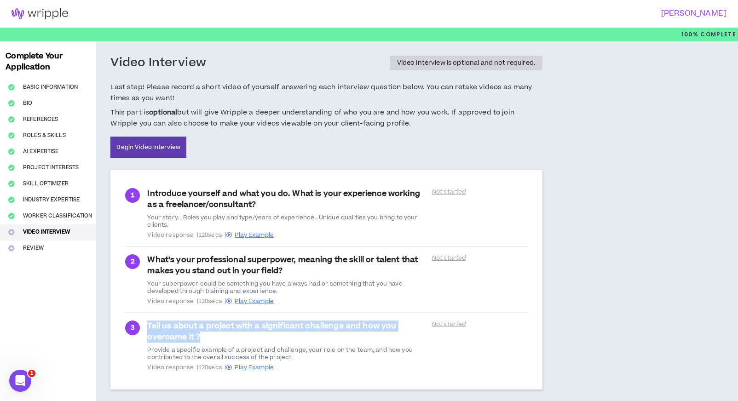
drag, startPoint x: 151, startPoint y: 325, endPoint x: 207, endPoint y: 335, distance: 57.0
click at [212, 335] on div "Tell us about a project with a significant challenge and how you overcame it ? …" at bounding box center [286, 346] width 279 height 51
copy strong "Tell us about a project with a significant challenge and how you overcame it ?"
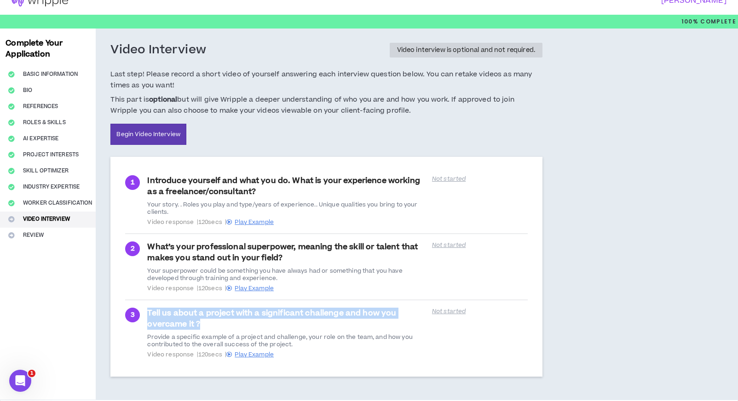
scroll to position [46, 0]
